Goal: Find specific page/section: Find specific page/section

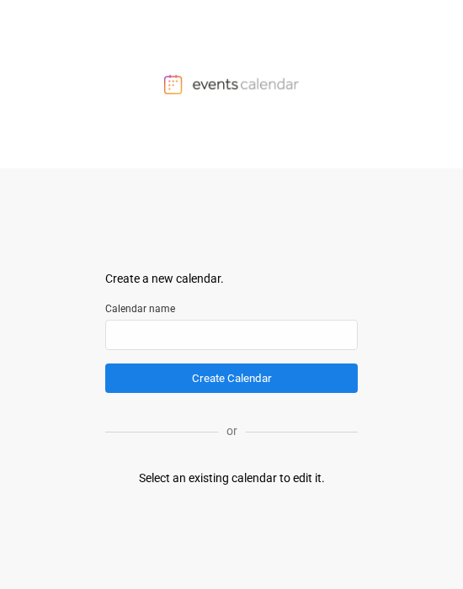
click at [199, 295] on div "Select an existing calendar to edit it." at bounding box center [232, 479] width 186 height 18
